Goal: Navigation & Orientation: Find specific page/section

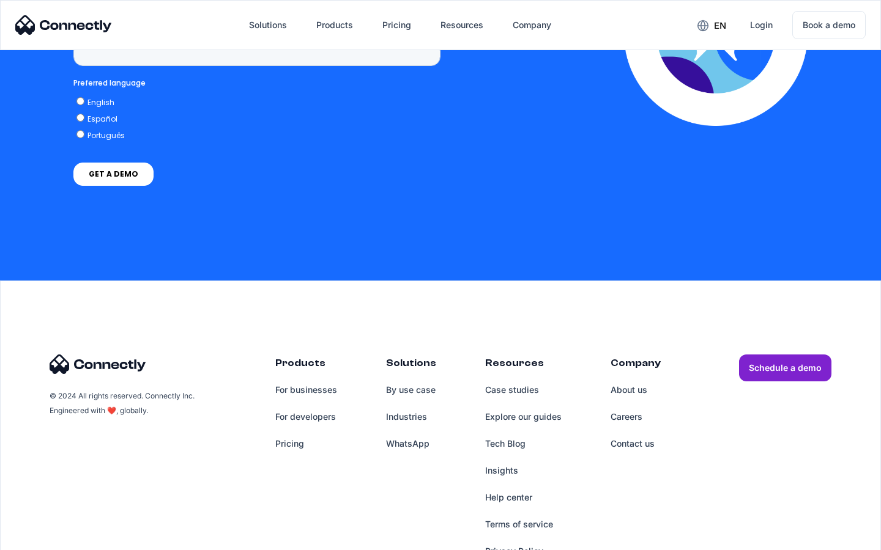
scroll to position [5042, 0]
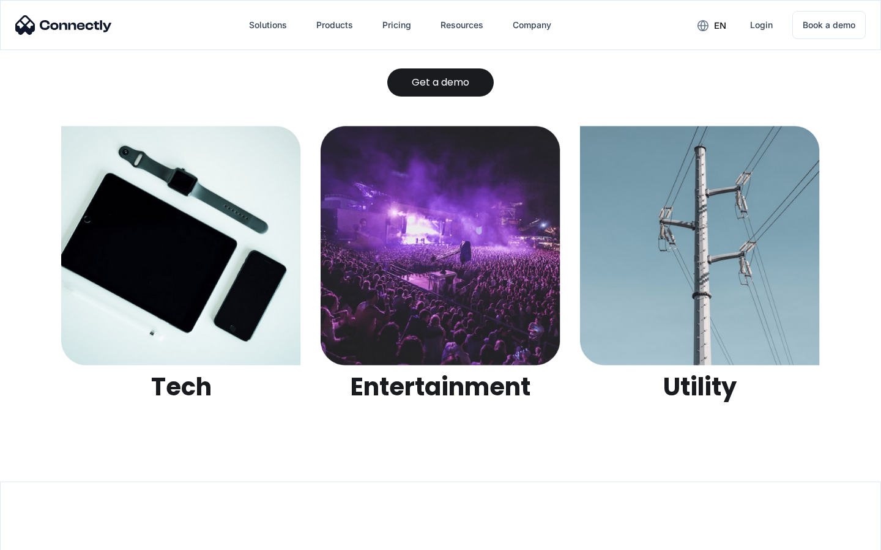
scroll to position [3859, 0]
